Goal: Information Seeking & Learning: Learn about a topic

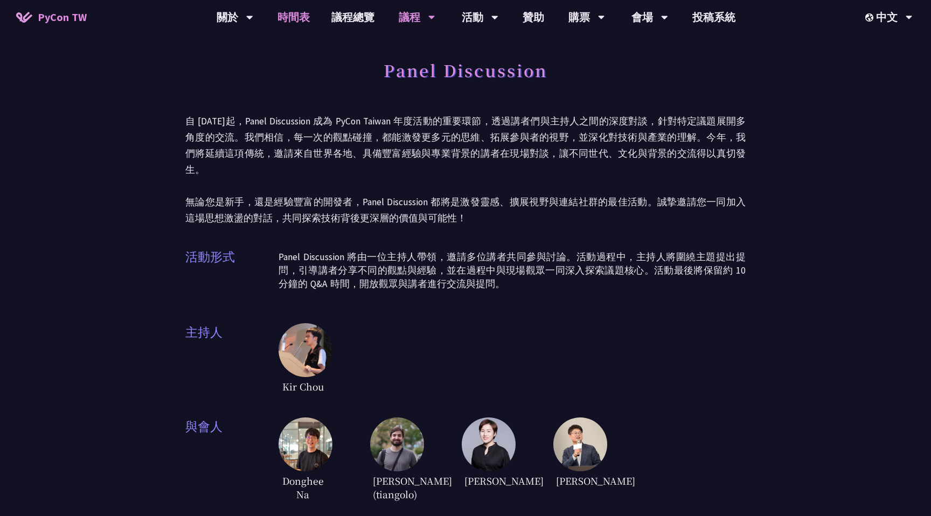
click at [292, 15] on link "時間表" at bounding box center [294, 17] width 54 height 34
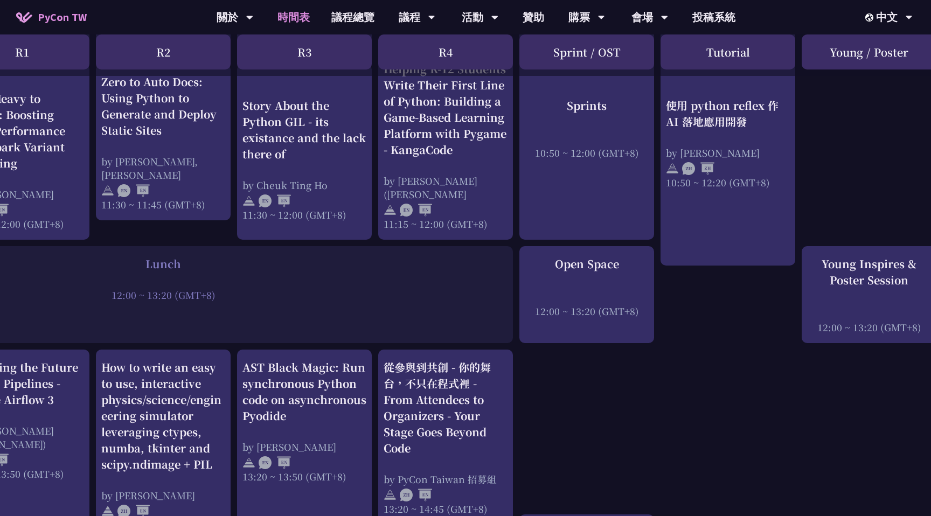
scroll to position [638, 213]
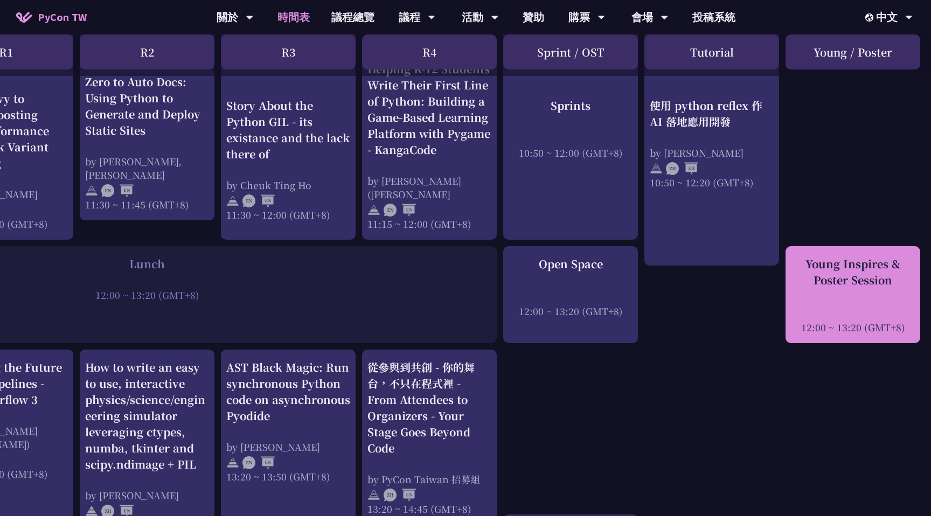
click at [825, 302] on div "Young Inspires & Poster Session 12:00 ~ 13:20 (GMT+8)" at bounding box center [853, 295] width 124 height 78
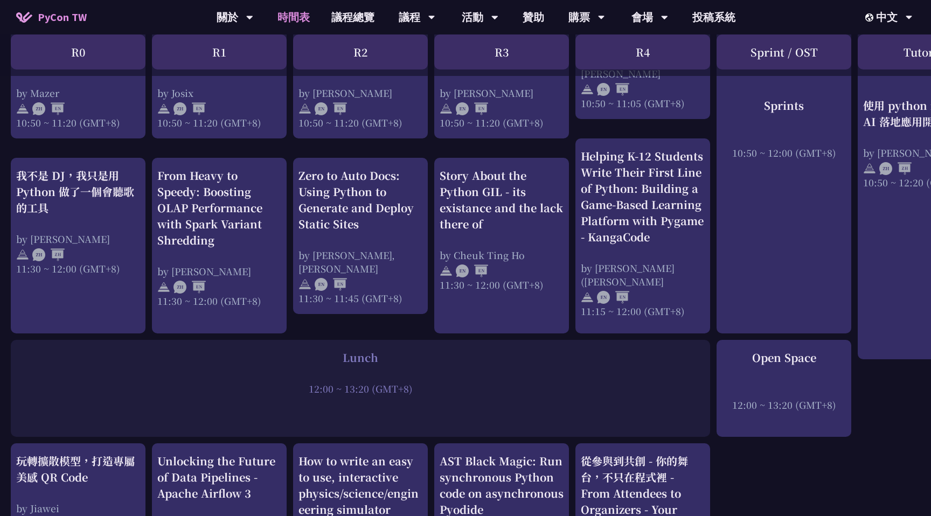
scroll to position [599, 0]
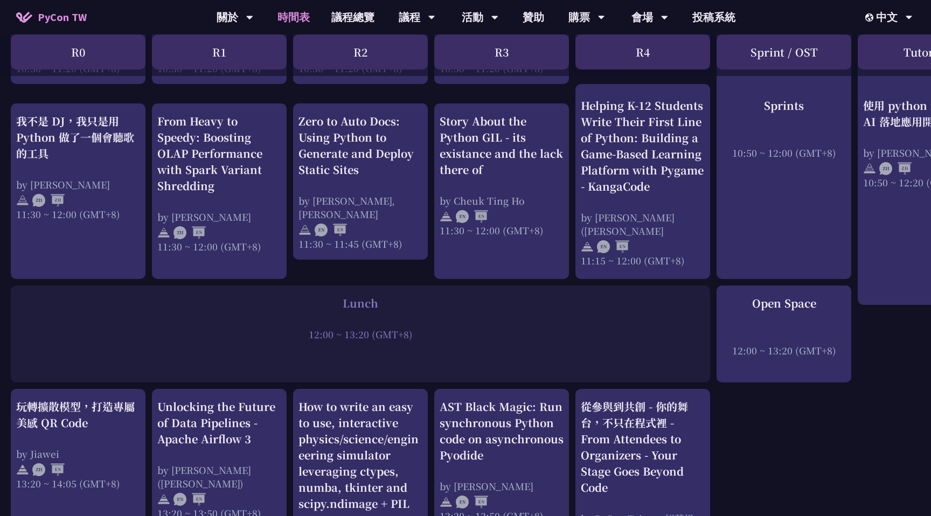
drag, startPoint x: 205, startPoint y: 333, endPoint x: 373, endPoint y: 353, distance: 169.3
click at [373, 353] on div "Lunch 12:00 ~ 13:20 (GMT+8)" at bounding box center [360, 334] width 699 height 97
click at [376, 353] on div "Lunch 12:00 ~ 13:20 (GMT+8)" at bounding box center [360, 334] width 699 height 97
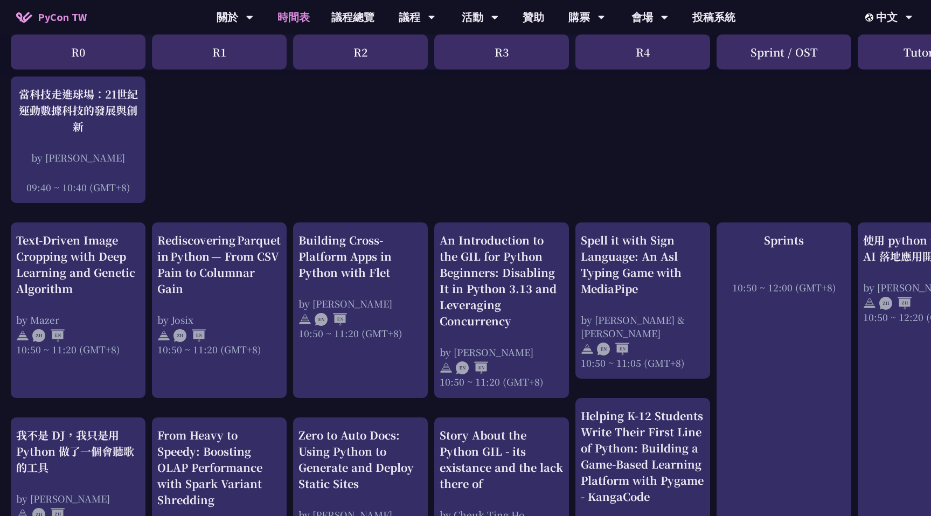
scroll to position [311, 0]
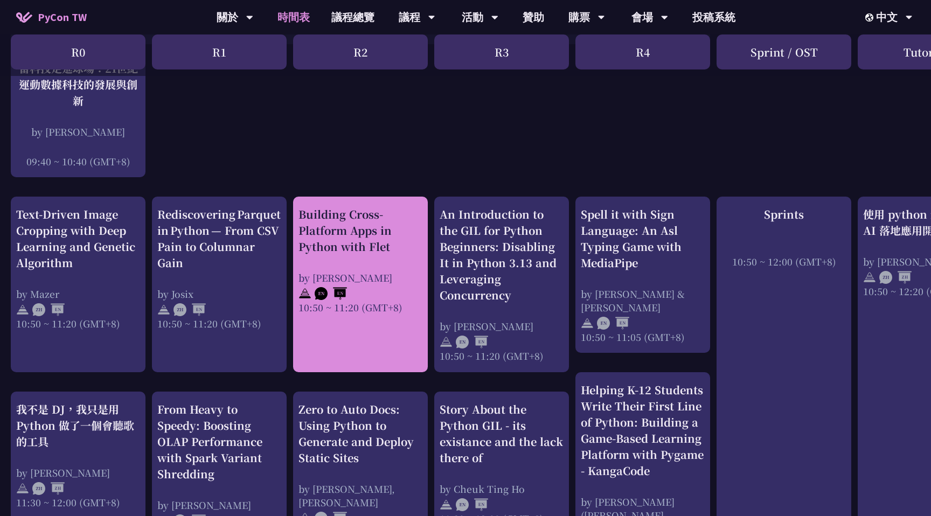
click at [400, 255] on div "Building Cross-Platform Apps in Python with Flet by [PERSON_NAME] 10:50 ~ 11:20…" at bounding box center [360, 260] width 124 height 108
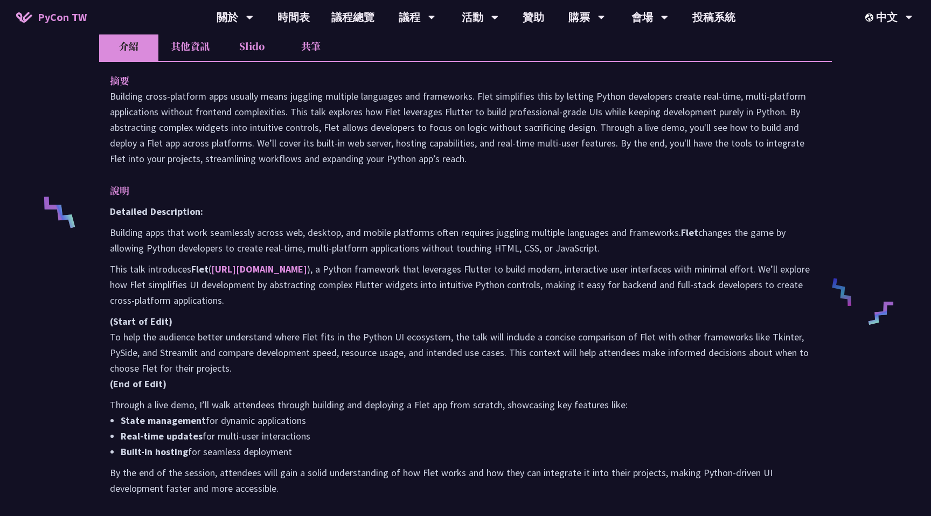
scroll to position [388, 0]
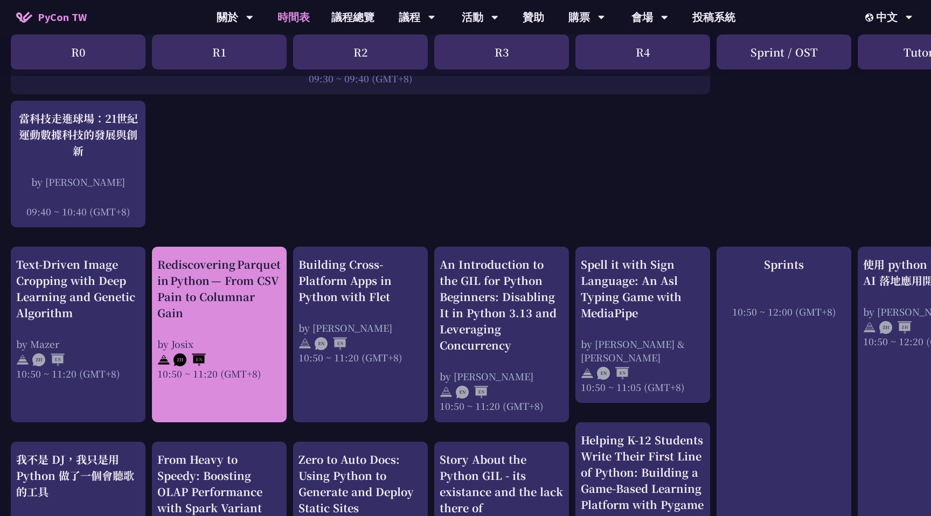
scroll to position [274, 0]
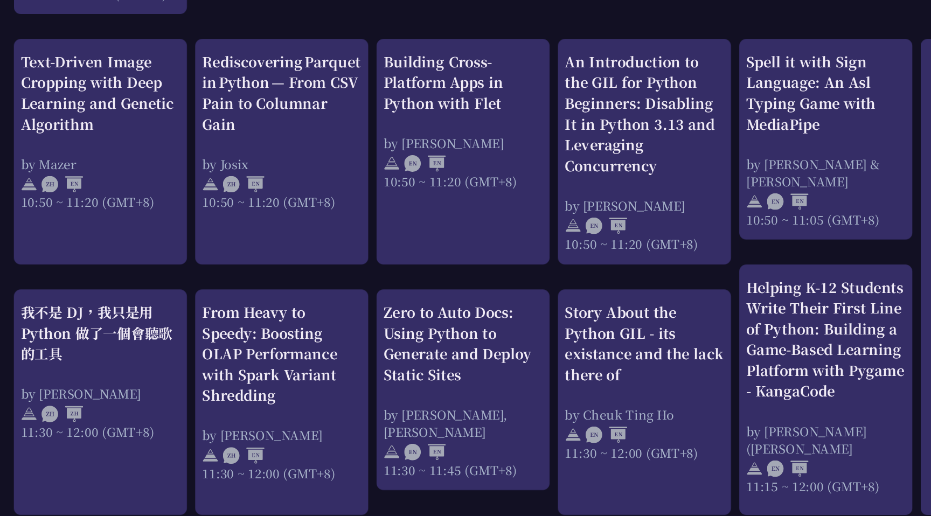
scroll to position [364, 0]
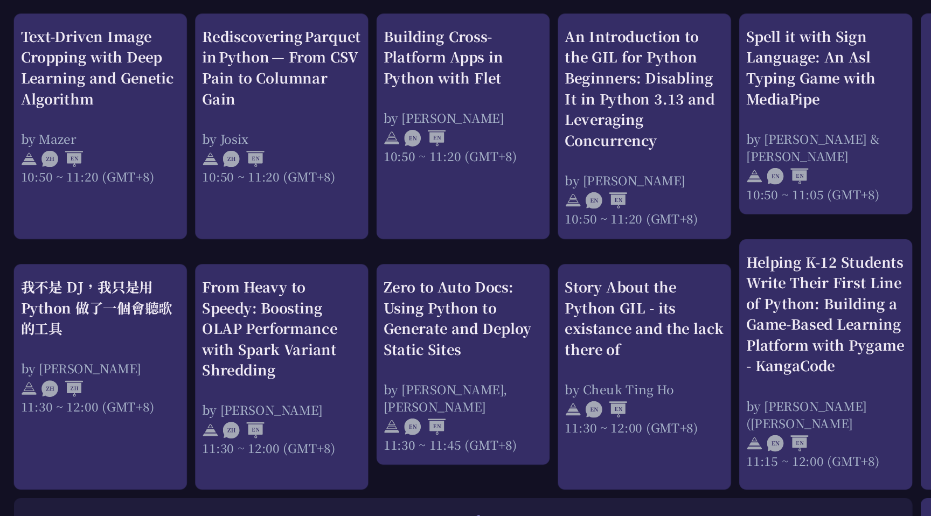
scroll to position [398, 0]
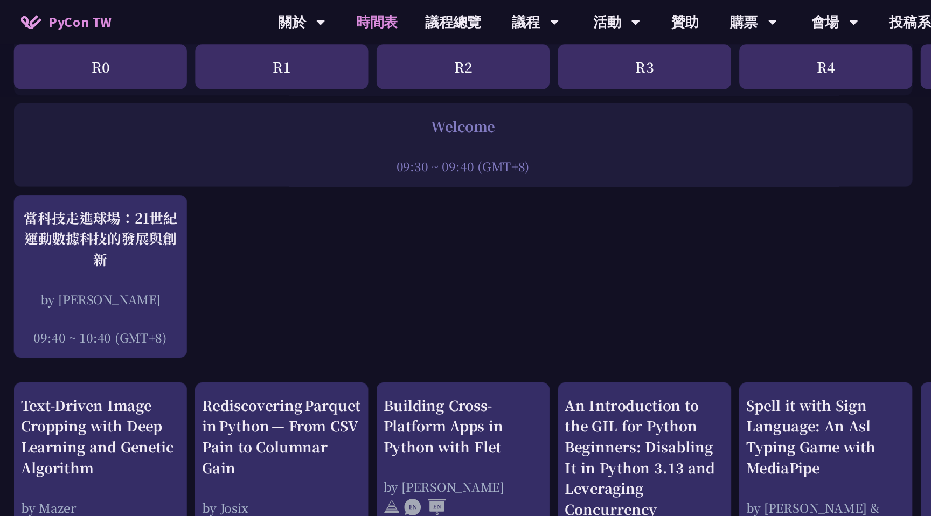
scroll to position [0, 0]
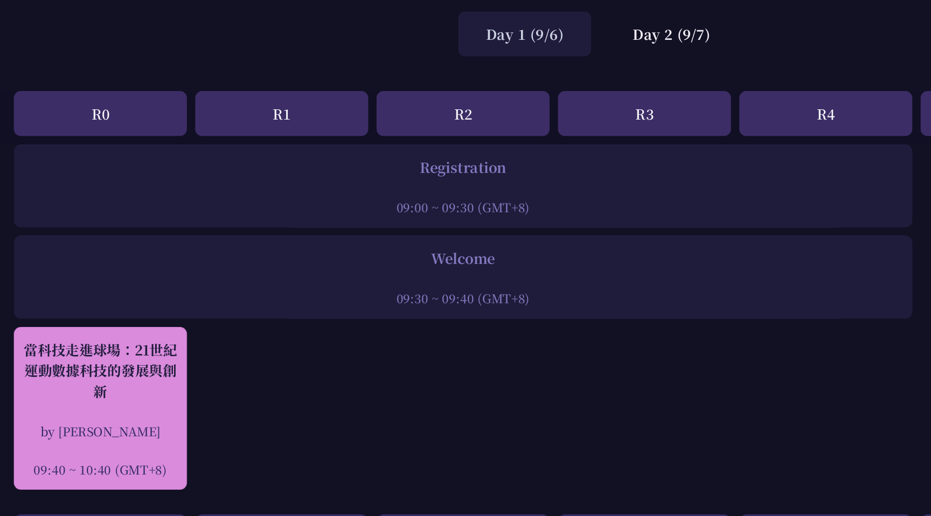
click at [100, 409] on div "當科技走進球場：21世紀運動數據科技的發展與創新" at bounding box center [78, 395] width 124 height 48
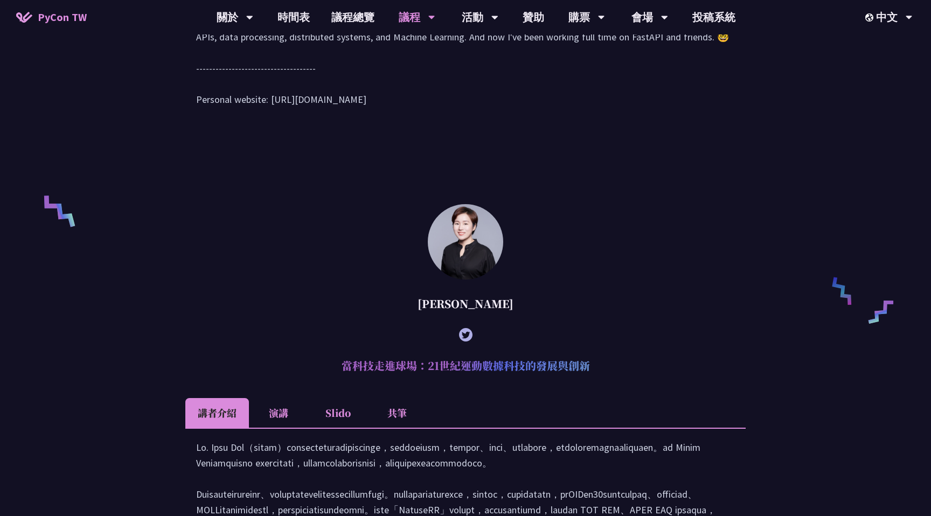
scroll to position [733, 0]
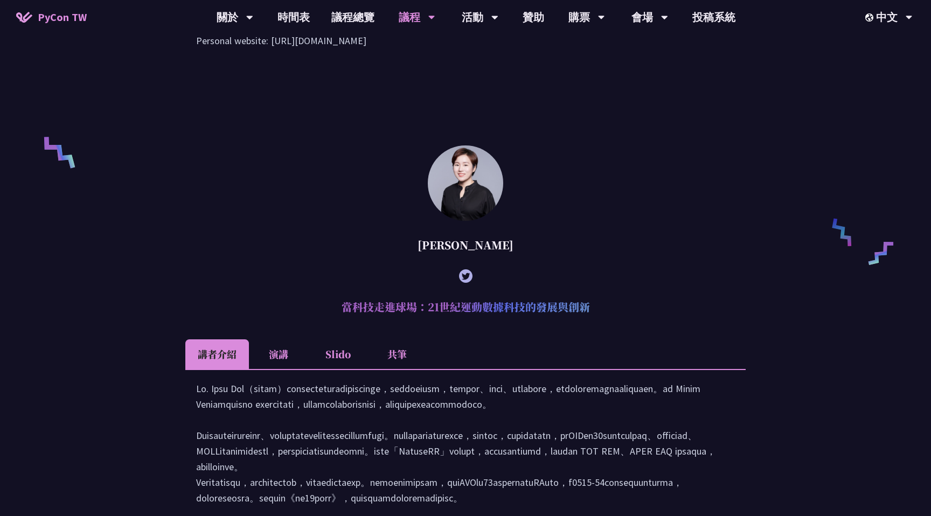
click at [393, 369] on li "共筆" at bounding box center [396, 354] width 59 height 30
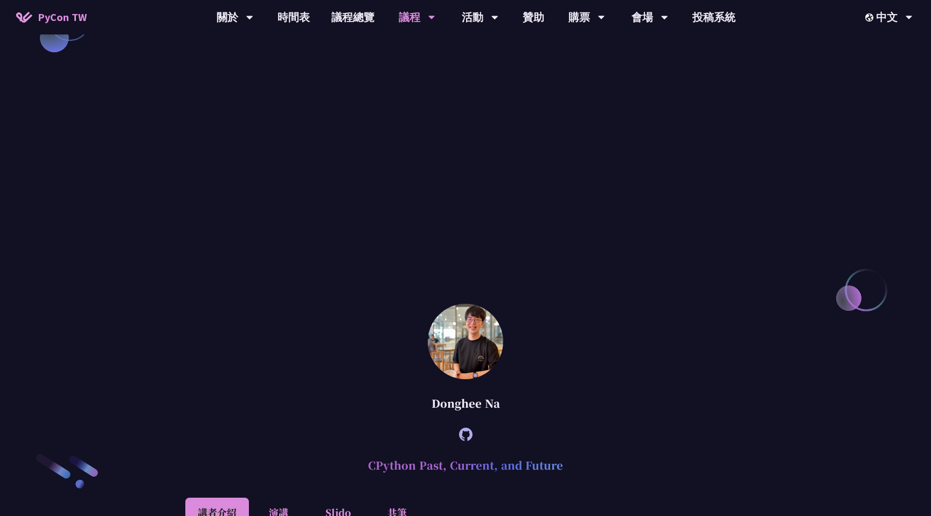
scroll to position [1546, 0]
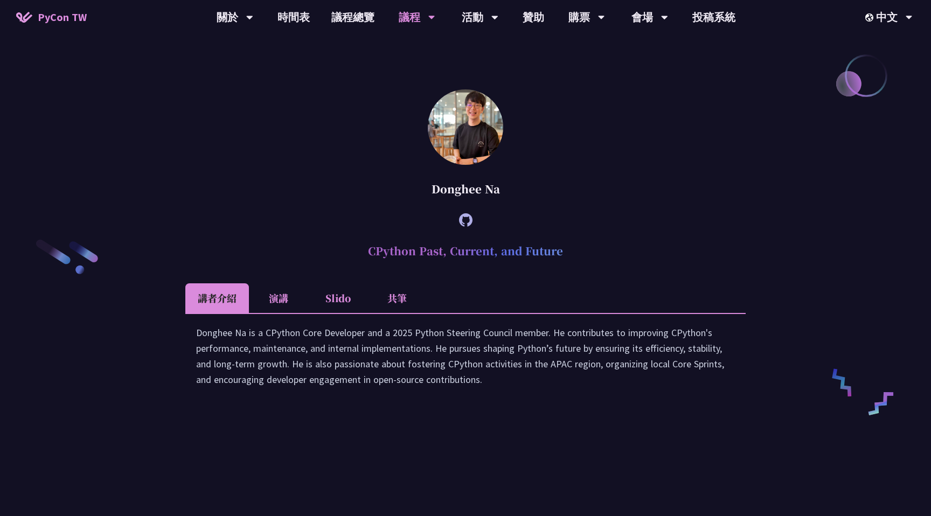
click at [396, 339] on div "Donghee Na is a CPython Core Developer and a 2025 Python Steering Council membe…" at bounding box center [465, 361] width 560 height 96
click at [396, 313] on li "共筆" at bounding box center [396, 298] width 59 height 30
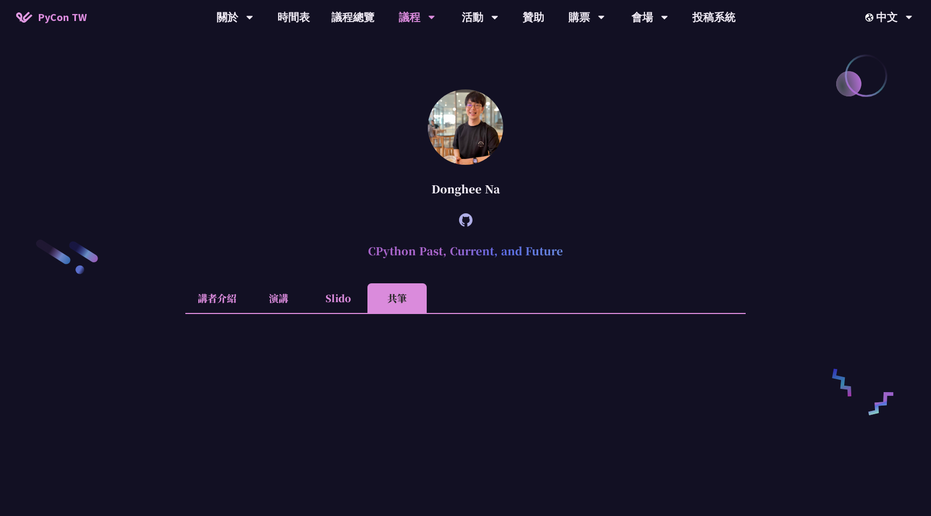
click at [223, 313] on li "講者介紹" at bounding box center [217, 298] width 64 height 30
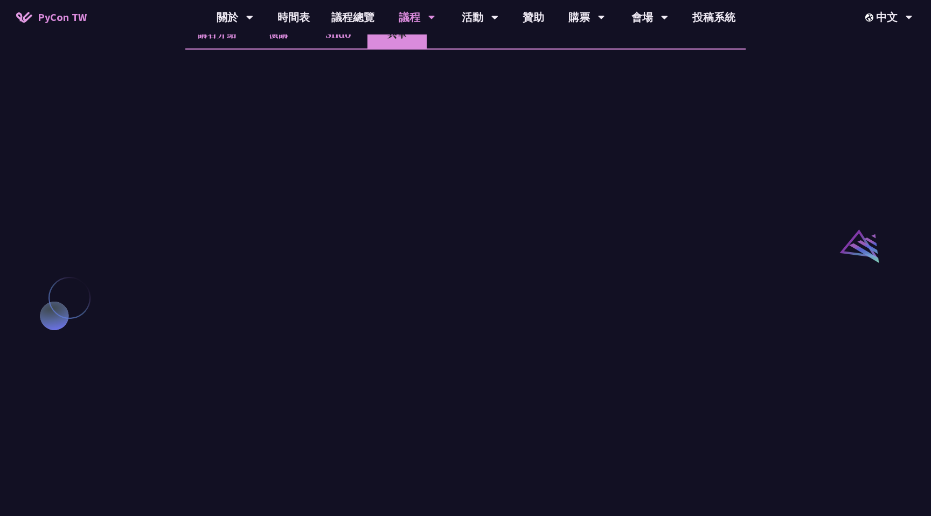
scroll to position [898, 0]
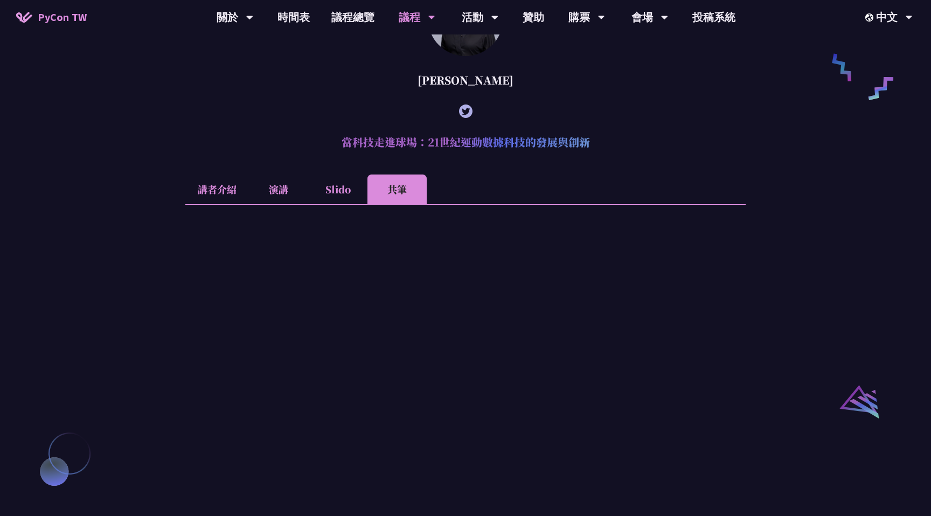
click at [392, 204] on li "共筆" at bounding box center [396, 190] width 59 height 30
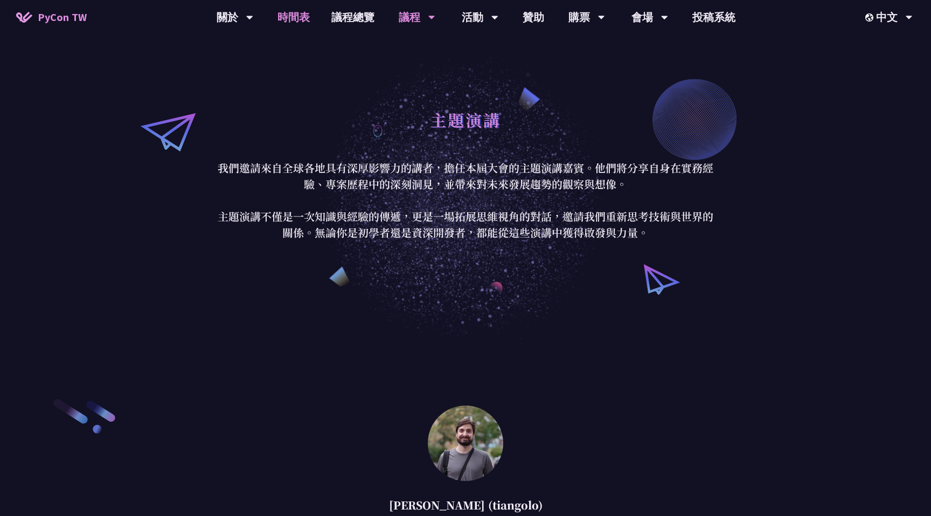
click at [289, 20] on link "時間表" at bounding box center [294, 17] width 54 height 34
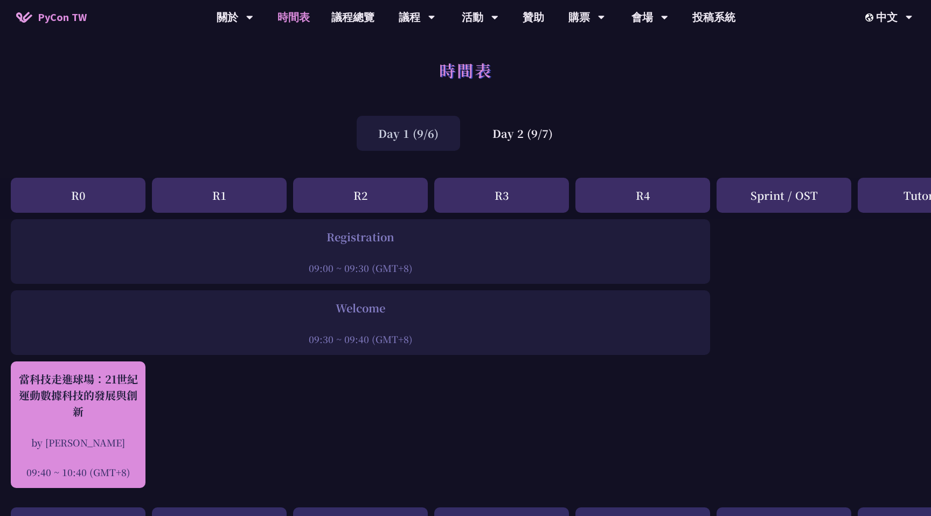
click at [123, 425] on div "當科技走進球場：21世紀運動數據科技的發展與創新 by [PERSON_NAME] 09:40 ~ 10:40 (GMT+8)" at bounding box center [78, 425] width 124 height 108
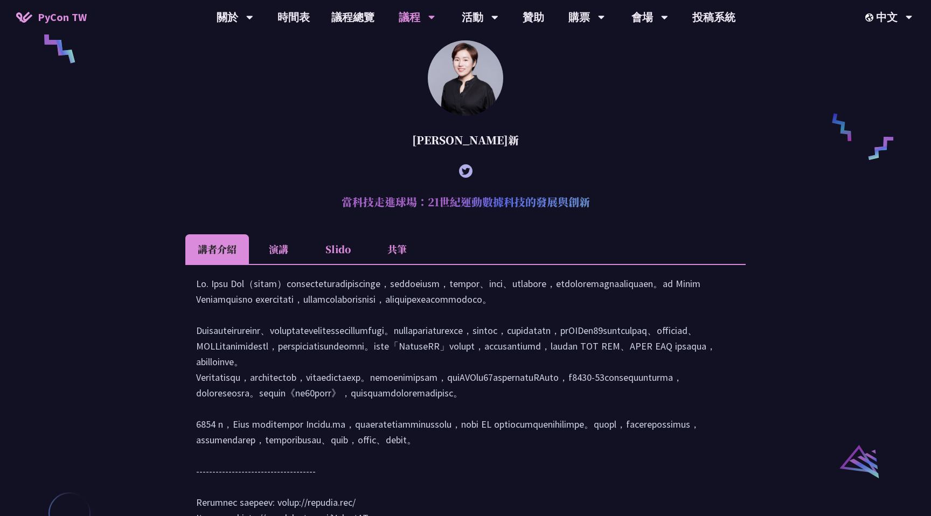
scroll to position [843, 0]
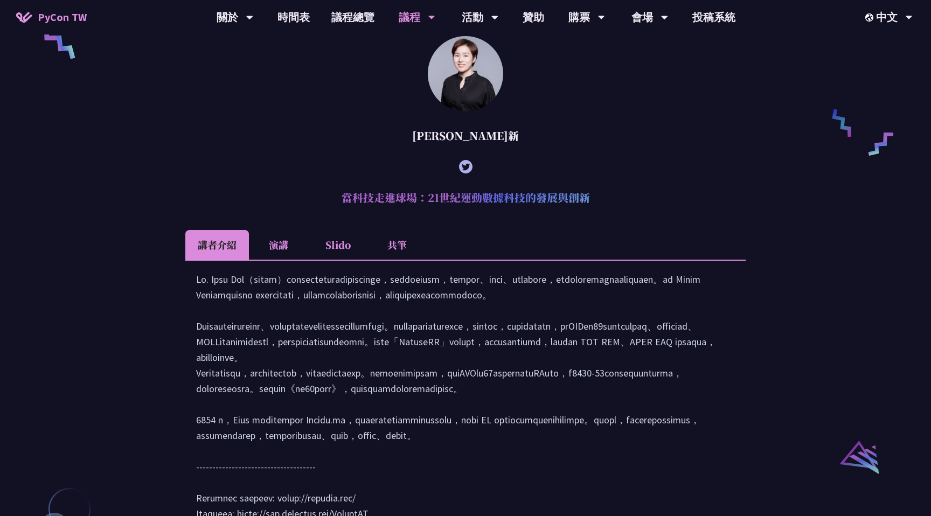
click at [384, 260] on li "共筆" at bounding box center [396, 245] width 59 height 30
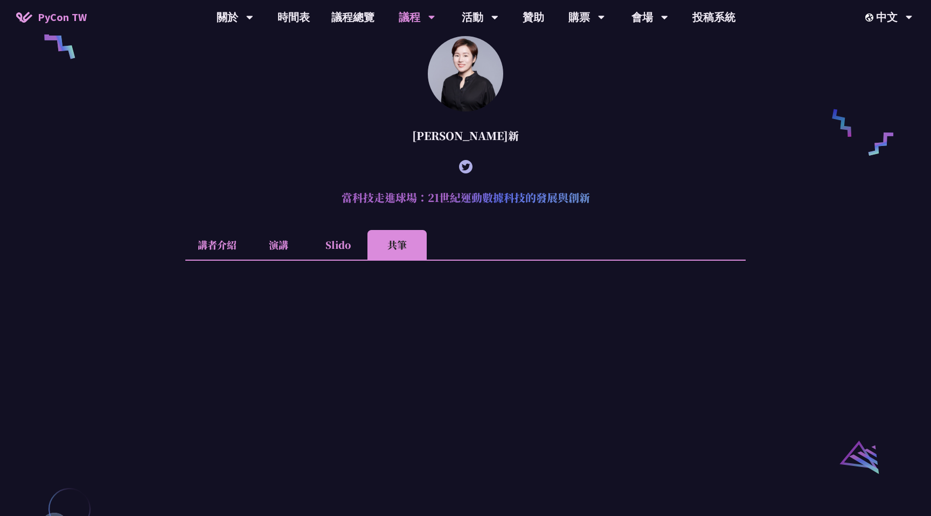
click at [276, 260] on li "演講" at bounding box center [278, 245] width 59 height 30
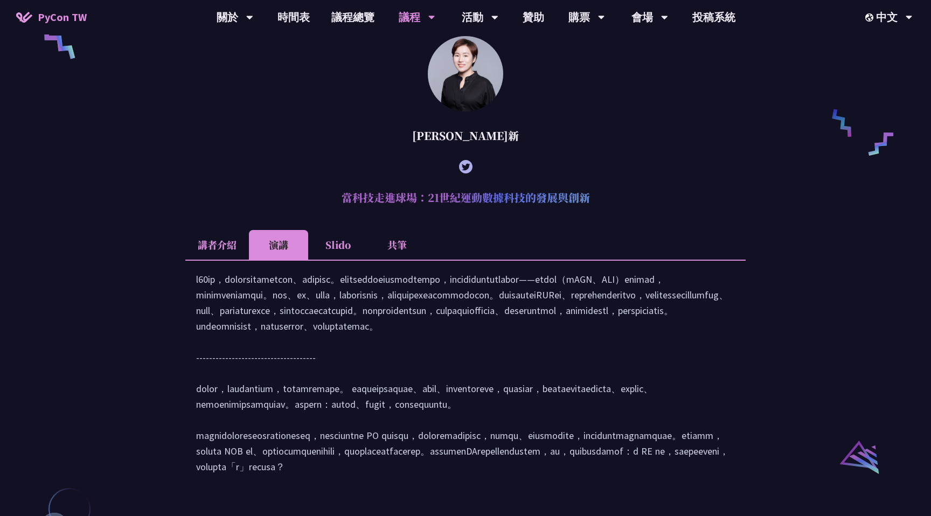
click at [396, 258] on li "共筆" at bounding box center [396, 245] width 59 height 30
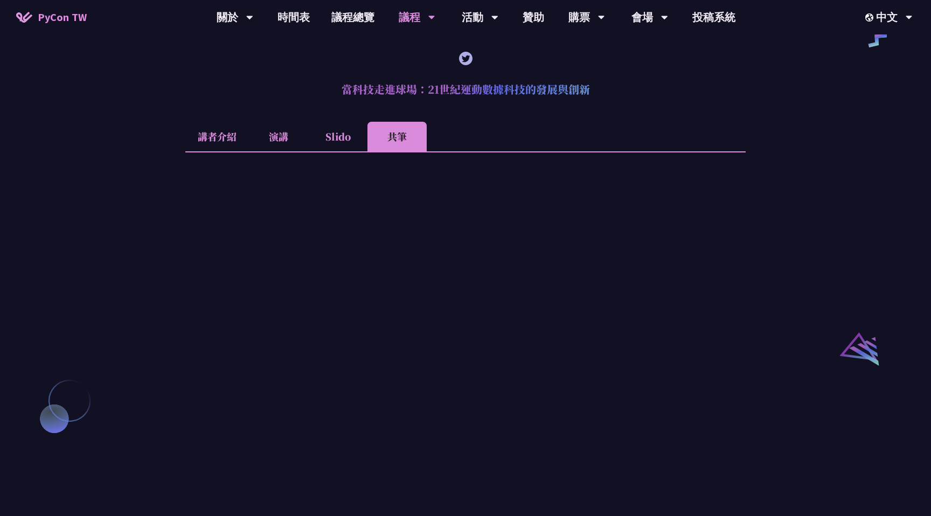
scroll to position [1045, 0]
